Goal: Task Accomplishment & Management: Complete application form

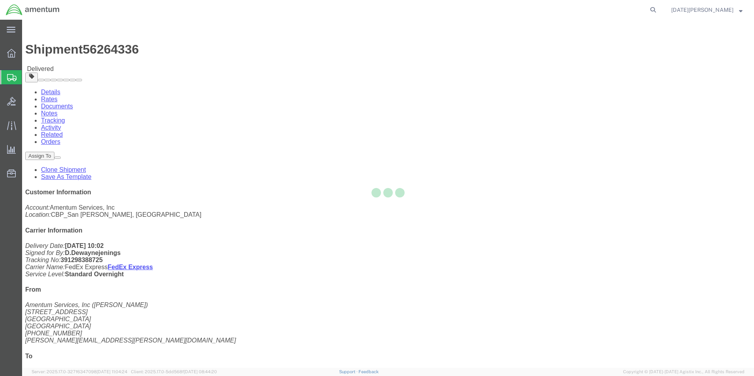
click at [53, 113] on div "main_menu Created with Sketch. Collapse Menu Overview Shipments Shipment Manage…" at bounding box center [377, 198] width 754 height 356
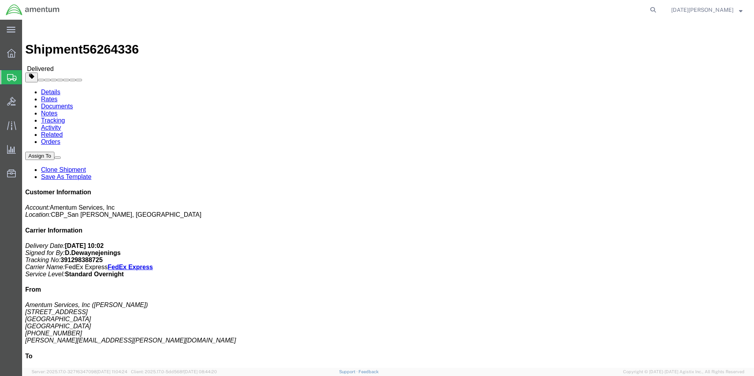
click at [0, 0] on span "Create from Template" at bounding box center [0, 0] width 0 height 0
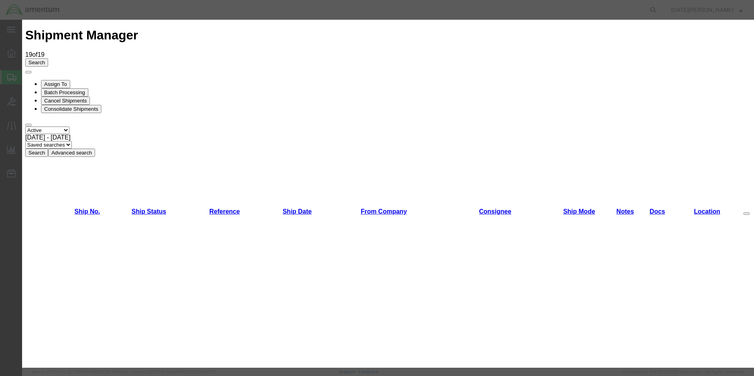
scroll to position [434, 0]
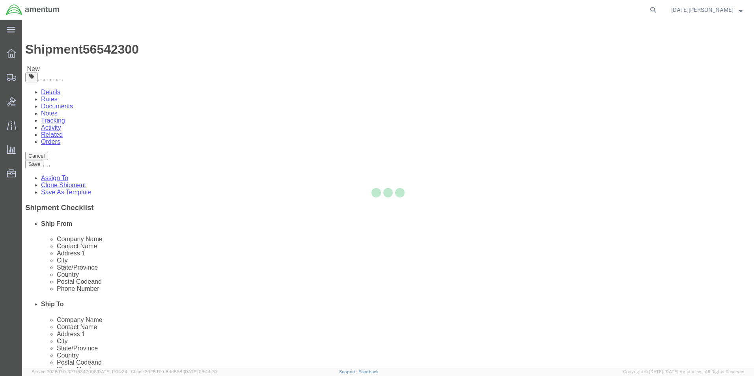
select select "49939"
select select "49951"
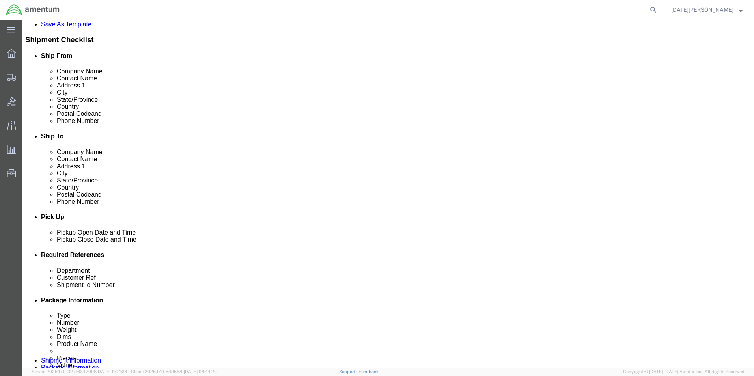
scroll to position [197, 0]
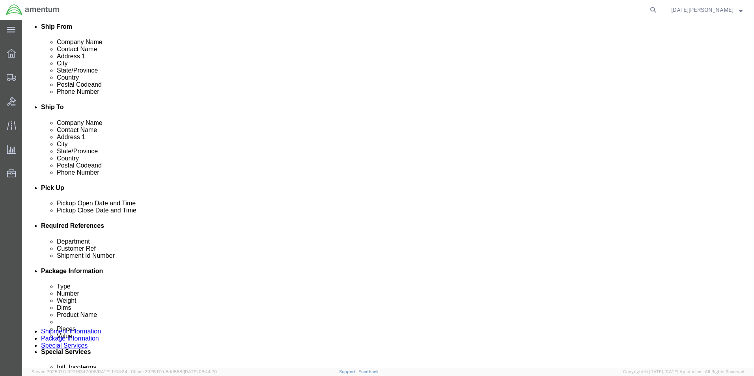
click input "text"
click input "cbp"
drag, startPoint x: 115, startPoint y: 288, endPoint x: 92, endPoint y: 293, distance: 23.0
click div "Department cbp"
type input "CBP"
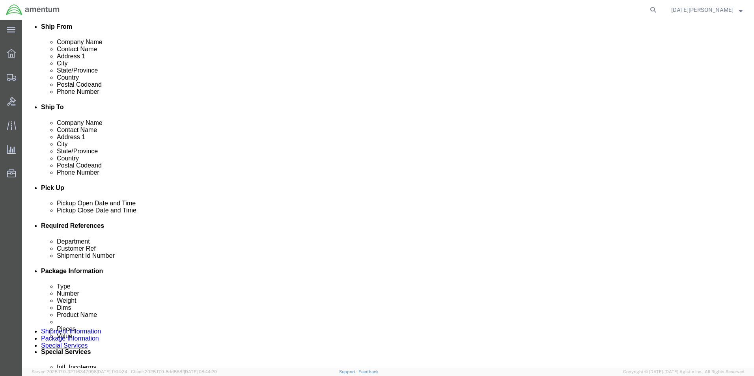
type input "94941"
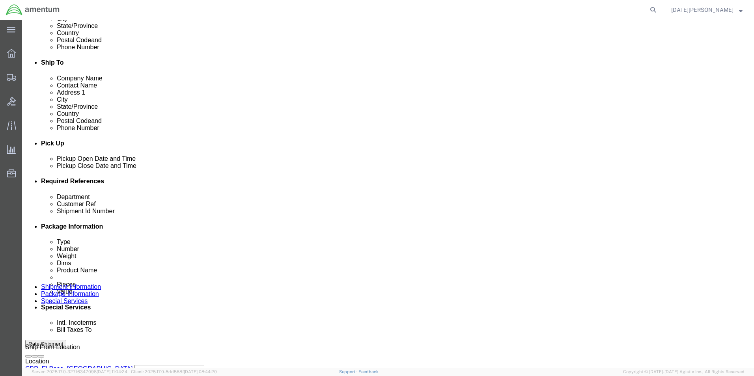
scroll to position [329, 0]
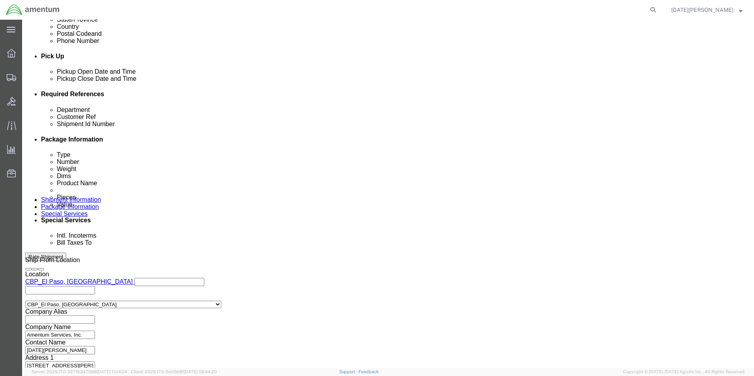
click button "Continue"
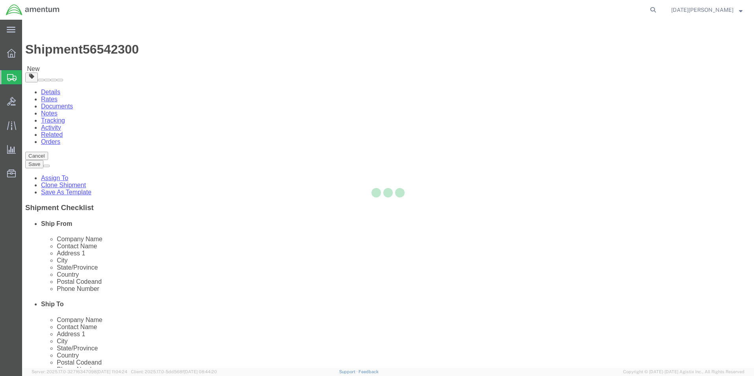
select select "YRPK"
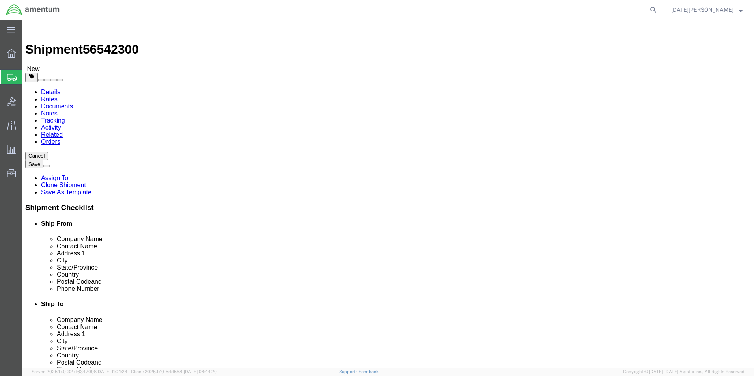
click input "text"
type input "51"
type input "31"
type input "1"
click input "text"
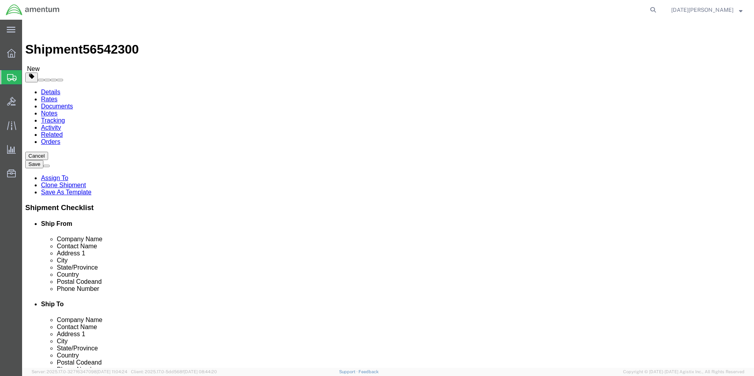
type input "7"
click link "Add Content"
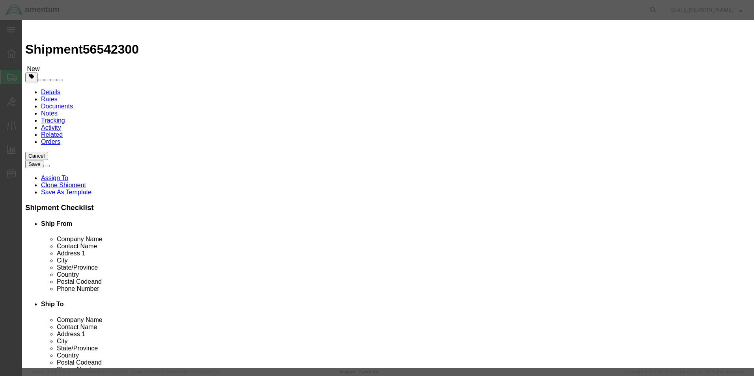
click input "text"
type input "d"
type input "AIRBUS DECK PIPE"
type input "2"
type input "2500"
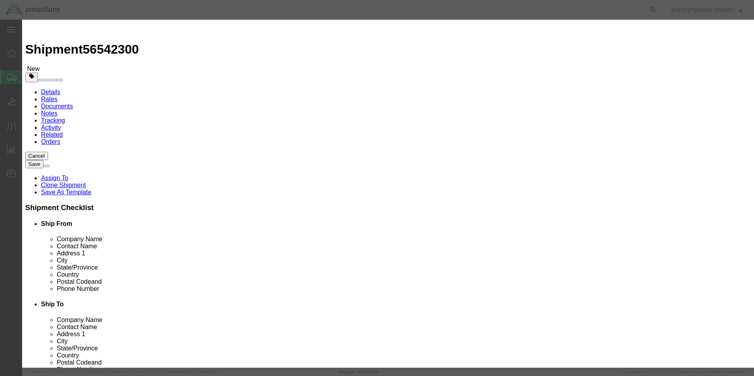
select select "USD"
click button "Save & Close"
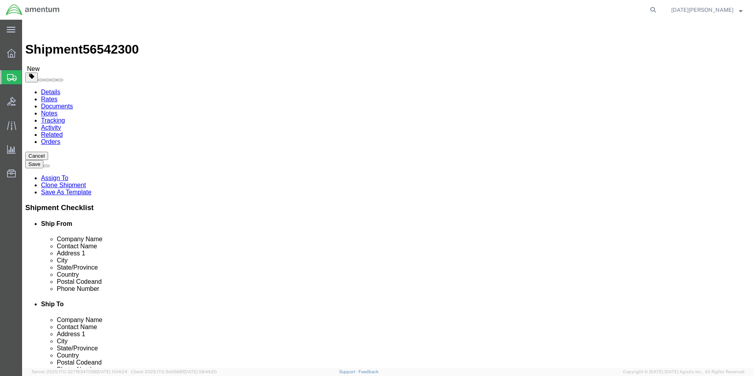
click button "Rate Shipment"
click div "Pieces: 2.00 Each Total value: 2500.00 USD"
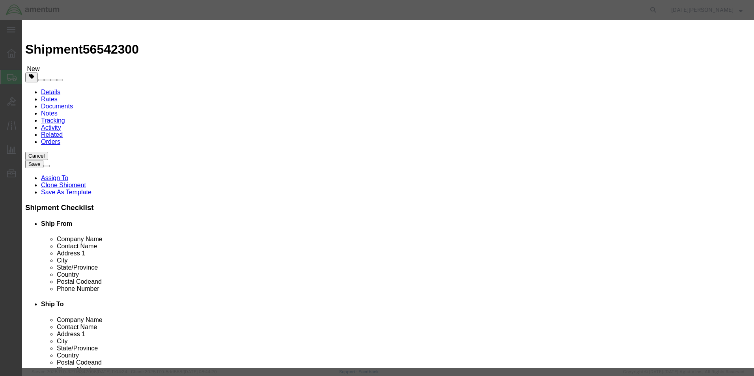
drag, startPoint x: 568, startPoint y: 274, endPoint x: 529, endPoint y: 272, distance: 39.1
click button "Close"
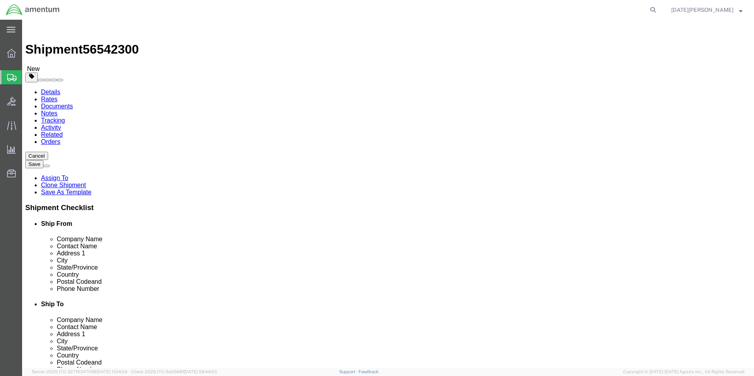
drag, startPoint x: 125, startPoint y: 184, endPoint x: 50, endPoint y: 183, distance: 74.5
click div "Weight 0.00 Select kgs lbs Ship. t°"
type input "11.80"
click button "Rate Shipment"
